Goal: Navigation & Orientation: Find specific page/section

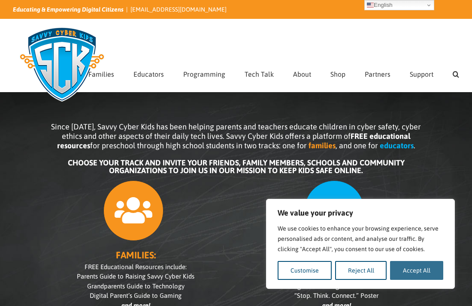
click at [439, 269] on button "Accept All" at bounding box center [416, 270] width 53 height 19
checkbox input "true"
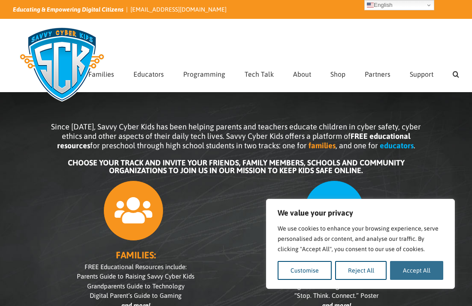
checkbox input "true"
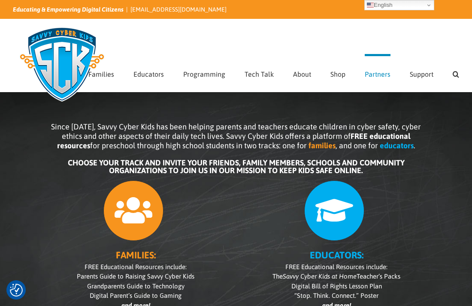
click at [381, 71] on span "Partners" at bounding box center [378, 74] width 26 height 7
